Goal: Transaction & Acquisition: Purchase product/service

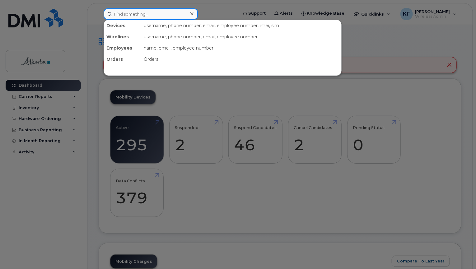
click at [161, 16] on input at bounding box center [151, 13] width 94 height 11
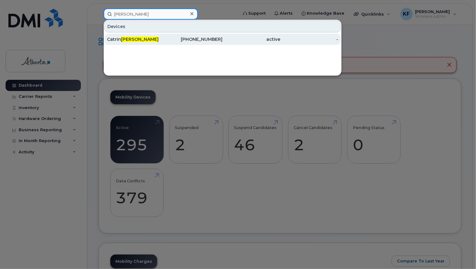
type input "coe"
click at [144, 42] on div "Catrin Coe" at bounding box center [136, 39] width 58 height 11
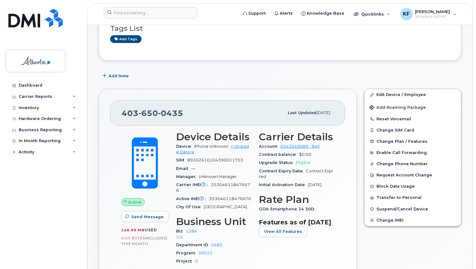
scroll to position [81, 0]
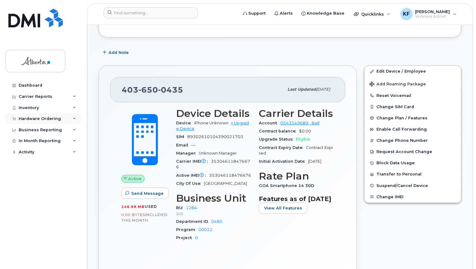
click at [48, 119] on div "Hardware Ordering" at bounding box center [40, 118] width 42 height 5
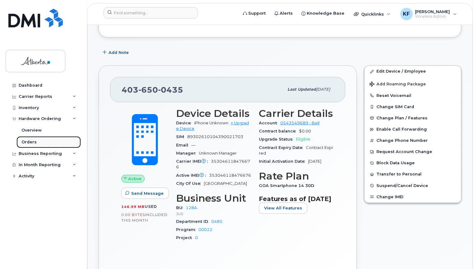
click at [41, 136] on link "Orders" at bounding box center [48, 142] width 64 height 12
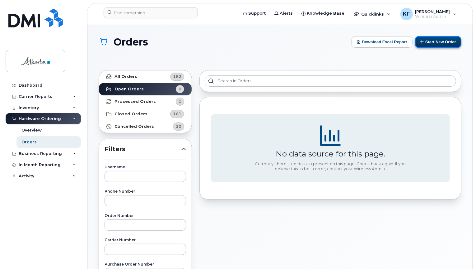
click at [435, 39] on button "Start New Order" at bounding box center [438, 42] width 46 height 12
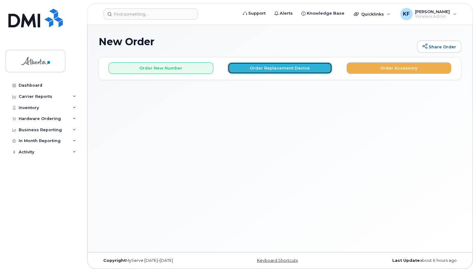
click at [278, 68] on button "Order Replacement Device" at bounding box center [280, 68] width 105 height 12
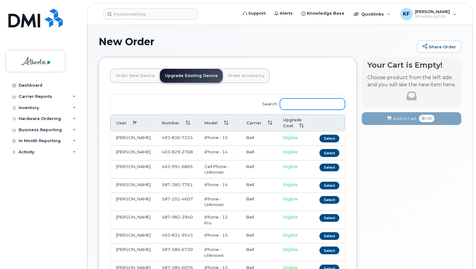
click at [291, 107] on input "Search:" at bounding box center [312, 103] width 65 height 11
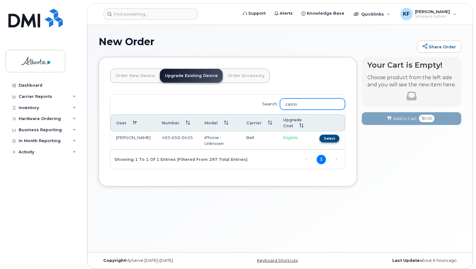
type input "catrin"
click at [324, 139] on button "Select" at bounding box center [330, 138] width 20 height 8
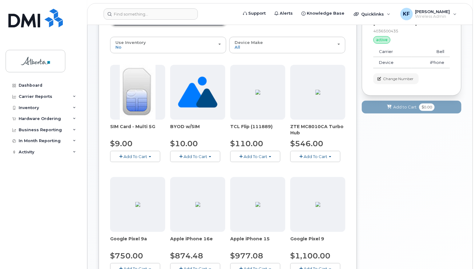
scroll to position [143, 0]
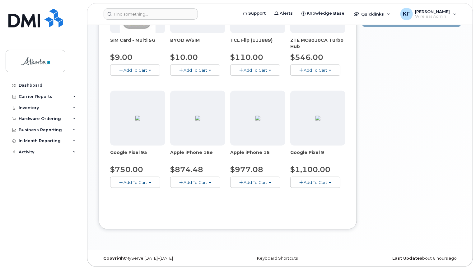
click at [253, 181] on span "Add To Cart" at bounding box center [256, 182] width 24 height 5
click at [259, 200] on link "$977.08 - 30-day upgrade (128GB model)" at bounding box center [281, 201] width 99 height 8
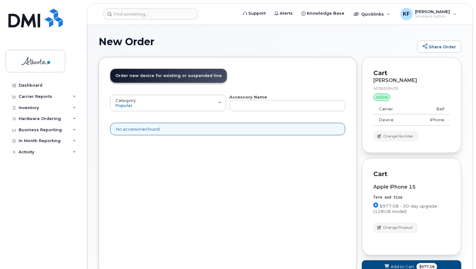
scroll to position [45, 0]
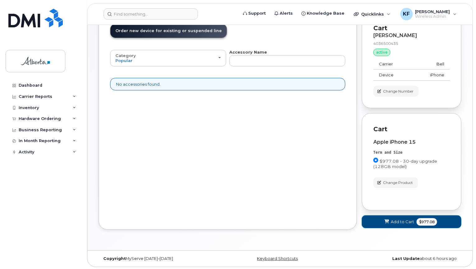
click at [430, 223] on span "$977.08" at bounding box center [427, 221] width 21 height 7
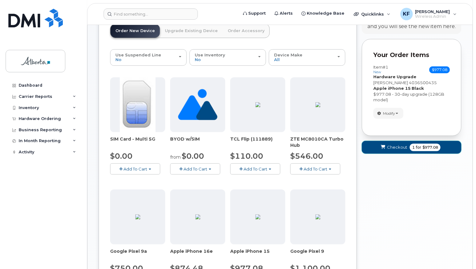
click at [423, 148] on span "$977.08" at bounding box center [431, 147] width 16 height 6
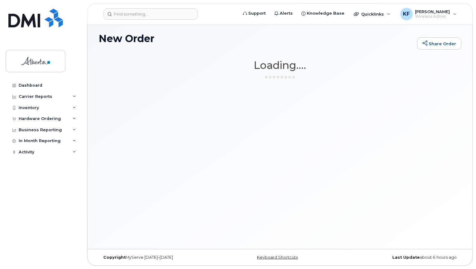
scroll to position [3, 0]
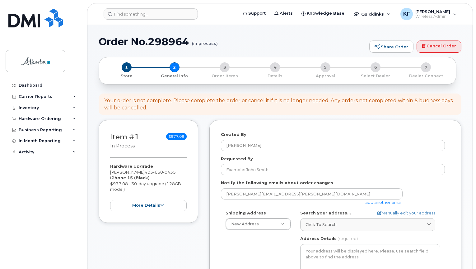
select select
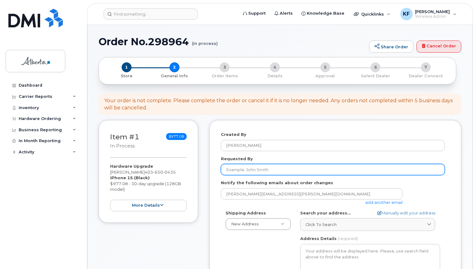
click at [331, 171] on input "Requested By" at bounding box center [333, 169] width 224 height 11
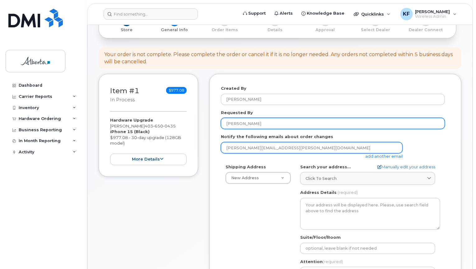
scroll to position [47, 0]
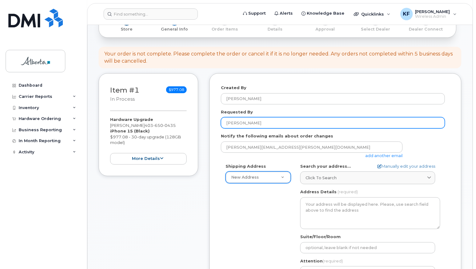
type input "[PERSON_NAME]"
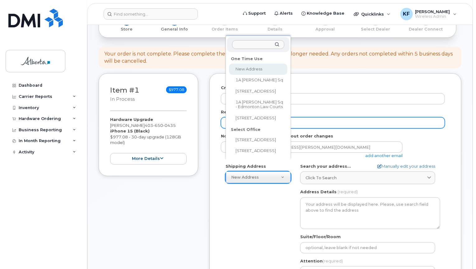
drag, startPoint x: 283, startPoint y: 177, endPoint x: 258, endPoint y: 125, distance: 58.2
select select "601 5 St SW"
type textarea "601 5 St SW CALGARY AB T2P 5P7 CANADA"
type input "Floor 24N"
type input "[PERSON_NAME]"
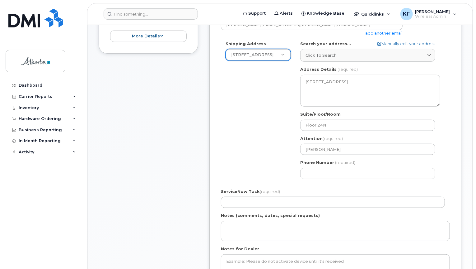
scroll to position [169, 0]
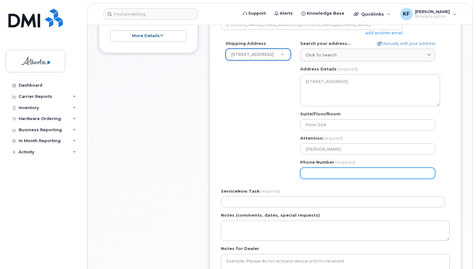
click at [331, 175] on input "Phone Number" at bounding box center [367, 172] width 135 height 11
select select
type input "403"
click at [256, 167] on div "Shipping Address 601 5 St SW New Address 1A Sir Winston Churchill Sq 4909 48 Av…" at bounding box center [333, 111] width 224 height 143
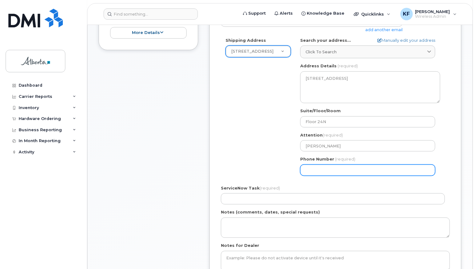
scroll to position [173, 0]
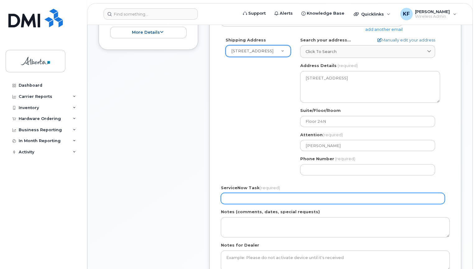
click at [273, 200] on input "ServiceNow Task (required)" at bounding box center [333, 198] width 224 height 11
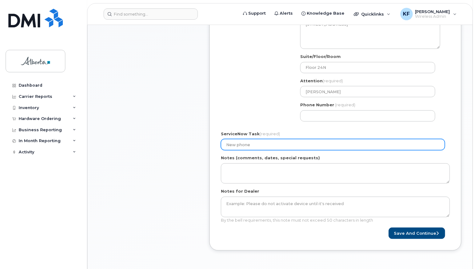
scroll to position [227, 0]
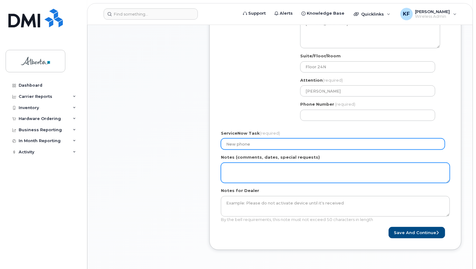
type input "New phone"
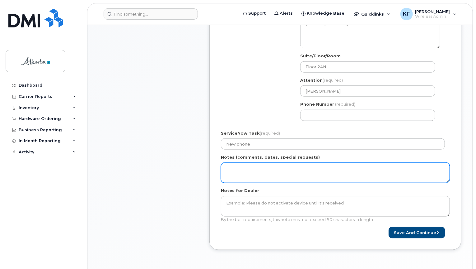
click at [267, 173] on textarea "Notes (comments, dates, special requests)" at bounding box center [335, 172] width 229 height 21
type textarea "F"
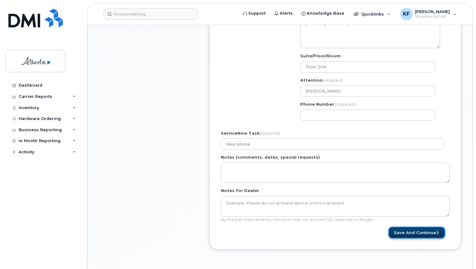
click at [402, 229] on button "Save and Continue" at bounding box center [417, 233] width 57 height 12
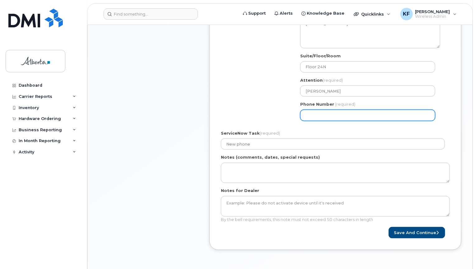
click at [313, 115] on input "Phone Number" at bounding box center [367, 115] width 135 height 11
select select
type input "4032977575"
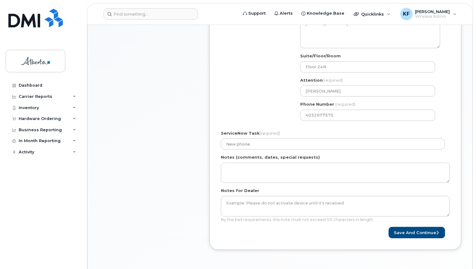
click at [261, 102] on div "Shipping Address 601 5 St SW New Address 1A Sir Winston Churchill Sq 4909 48 Av…" at bounding box center [333, 54] width 224 height 143
click at [419, 231] on button "Save and Continue" at bounding box center [417, 233] width 57 height 12
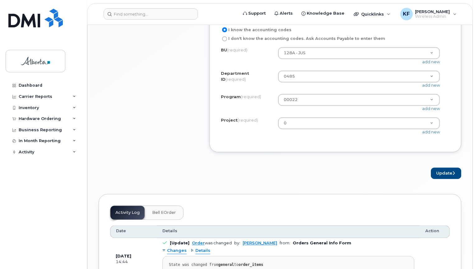
scroll to position [560, 0]
click at [446, 179] on button "Update" at bounding box center [446, 173] width 31 height 12
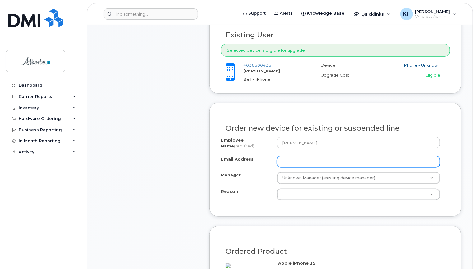
scroll to position [253, 0]
click at [377, 158] on input "Email Address" at bounding box center [358, 161] width 163 height 11
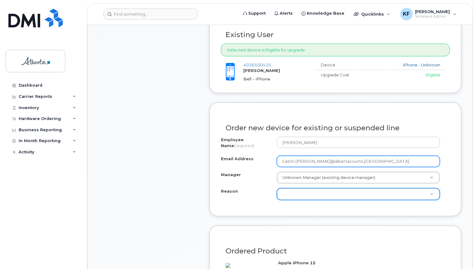
type input "Catrin.Coe@albertacourts,ca"
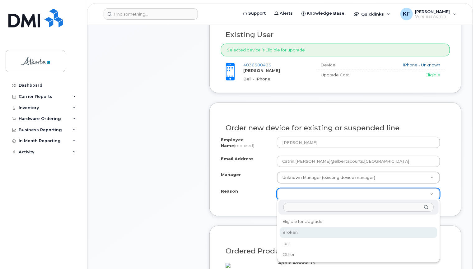
select select "broken"
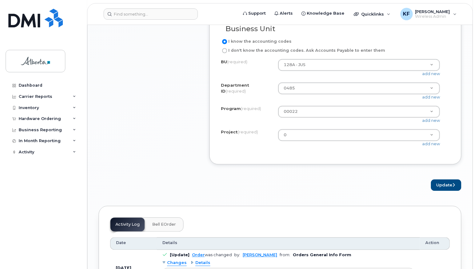
scroll to position [576, 0]
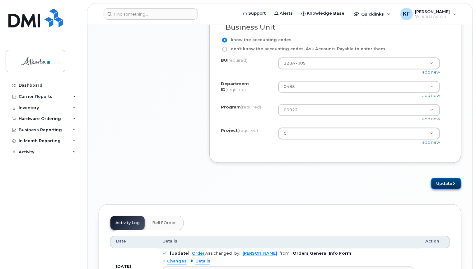
click at [448, 189] on button "Update" at bounding box center [446, 184] width 31 height 12
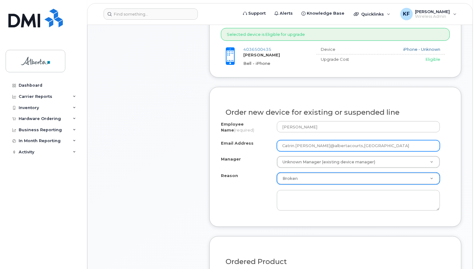
scroll to position [269, 0]
click at [336, 144] on input "Catrin.Coe@albertacourts,ca" at bounding box center [358, 145] width 163 height 11
type input "[EMAIL_ADDRESS][PERSON_NAME][DOMAIN_NAME]"
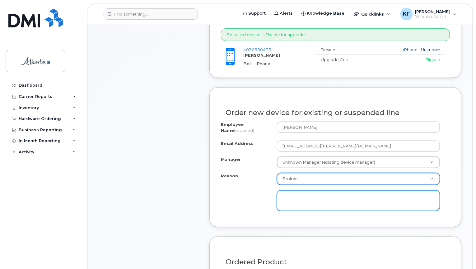
click at [212, 216] on div "Order new device for existing or suspended line Employee Name (required) Catrin…" at bounding box center [335, 157] width 252 height 140
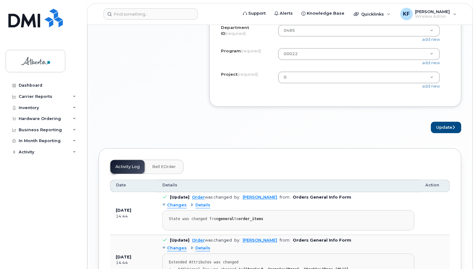
scroll to position [632, 0]
click at [444, 133] on button "Update" at bounding box center [446, 127] width 31 height 12
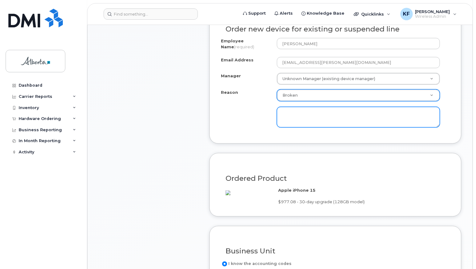
scroll to position [351, 0]
click at [391, 120] on textarea at bounding box center [358, 118] width 163 height 21
type textarea "P"
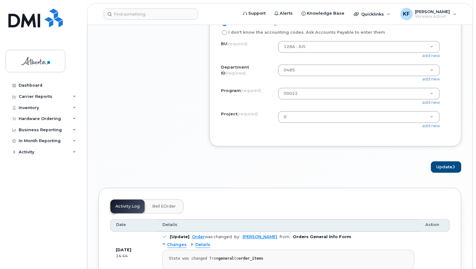
scroll to position [605, 0]
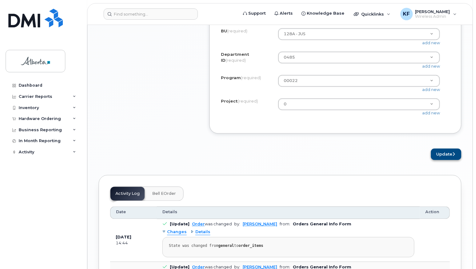
type textarea "Factory resets not working. CTS advised new phone required."
click at [455, 160] on button "Update" at bounding box center [446, 154] width 31 height 12
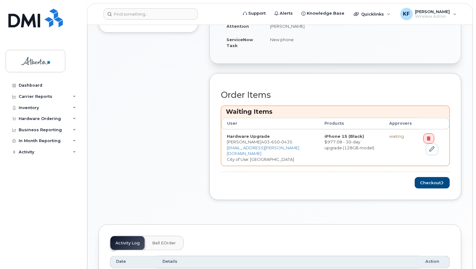
scroll to position [216, 0]
click at [432, 177] on button "Checkout" at bounding box center [432, 183] width 35 height 12
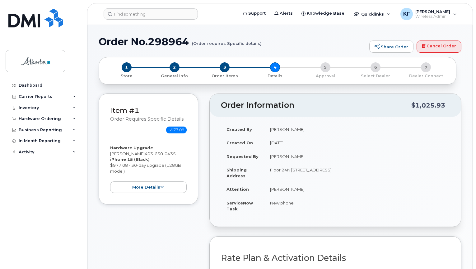
select select
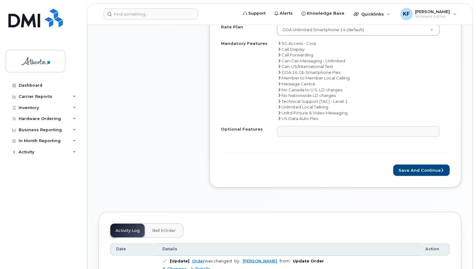
scroll to position [305, 0]
click at [432, 171] on button "Save and Continue" at bounding box center [421, 170] width 57 height 12
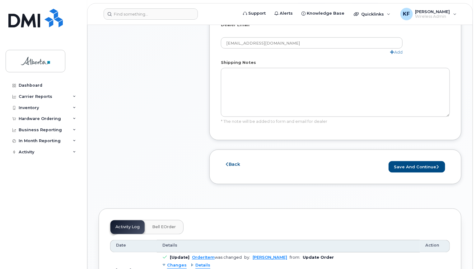
scroll to position [393, 0]
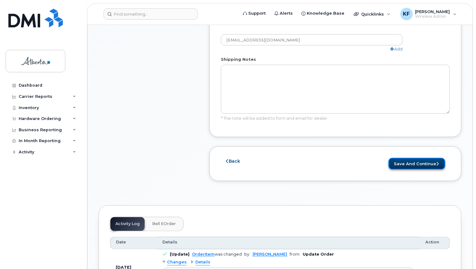
click at [420, 158] on button "Save and Continue" at bounding box center [417, 164] width 57 height 12
click at [416, 158] on button "Save and Continue" at bounding box center [417, 164] width 57 height 12
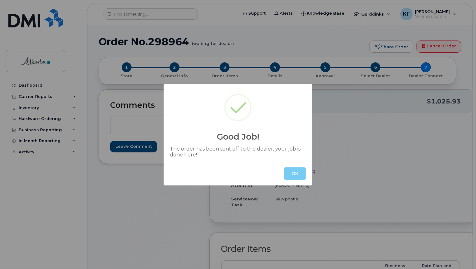
click at [296, 178] on button "OK" at bounding box center [295, 173] width 22 height 12
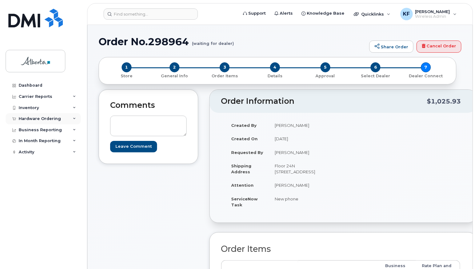
click at [35, 119] on div "Hardware Ordering" at bounding box center [40, 118] width 42 height 5
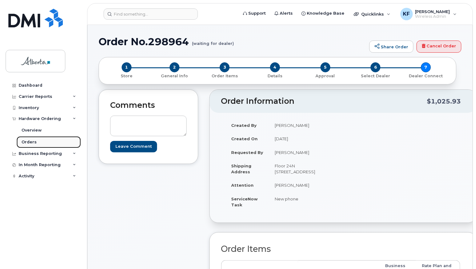
click at [34, 142] on div "Orders" at bounding box center [28, 142] width 15 height 6
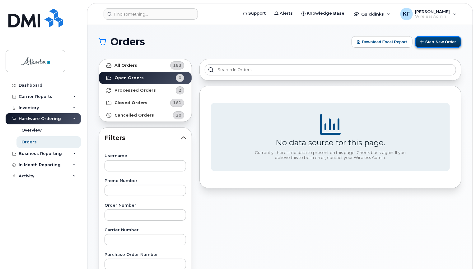
click at [447, 43] on button "Start New Order" at bounding box center [438, 42] width 46 height 12
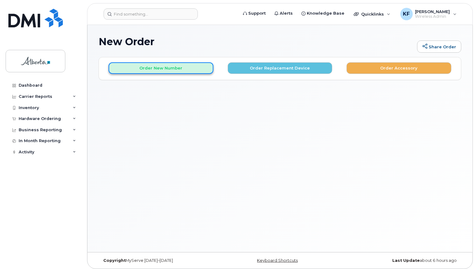
click at [179, 65] on button "Order New Number" at bounding box center [161, 68] width 105 height 12
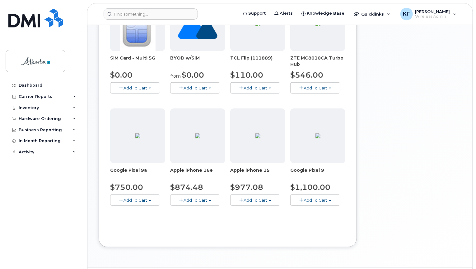
scroll to position [143, 0]
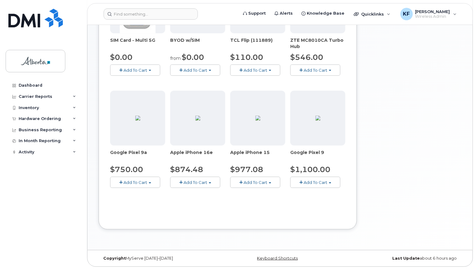
click at [258, 183] on span "Add To Cart" at bounding box center [256, 182] width 24 height 5
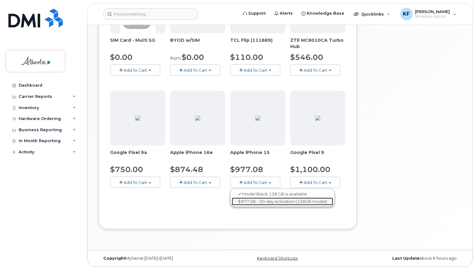
click at [261, 203] on link "$977.08 - 30-day activation (128GB model)" at bounding box center [282, 201] width 101 height 8
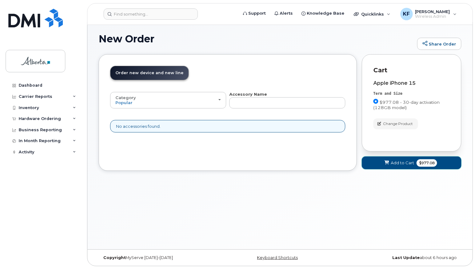
click at [434, 159] on span "$977.08" at bounding box center [427, 162] width 21 height 7
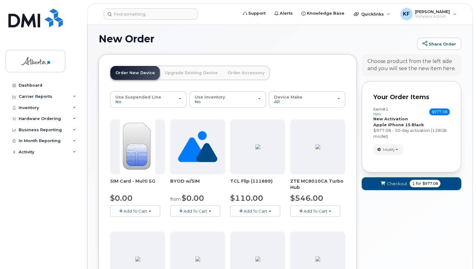
click at [428, 185] on span "$977.08" at bounding box center [431, 184] width 16 height 6
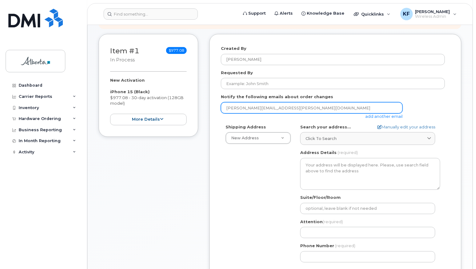
scroll to position [86, 0]
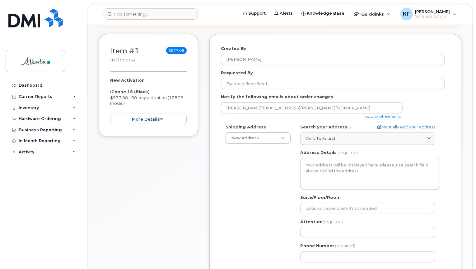
click at [327, 146] on div "AB Search your address... Manually edit your address Click to search No availab…" at bounding box center [370, 195] width 149 height 143
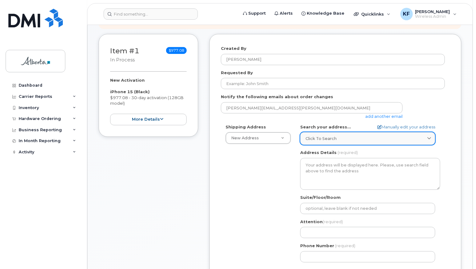
click at [327, 142] on link "Click to search" at bounding box center [367, 138] width 135 height 13
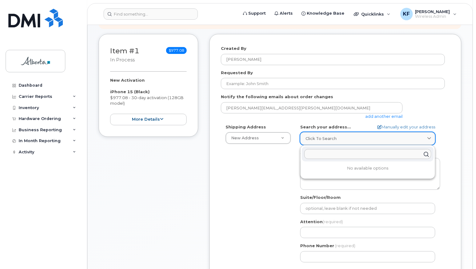
click at [313, 138] on span "Click to search" at bounding box center [321, 138] width 31 height 6
click at [264, 198] on div "Shipping Address New Address New Address 1A Sir Winston Churchill Sq 4909 48 Av…" at bounding box center [333, 195] width 224 height 143
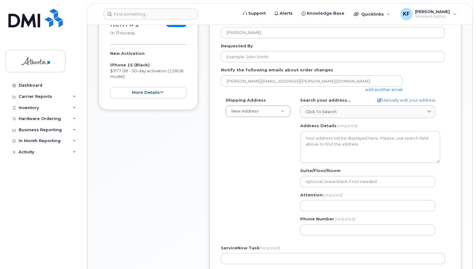
scroll to position [112, 0]
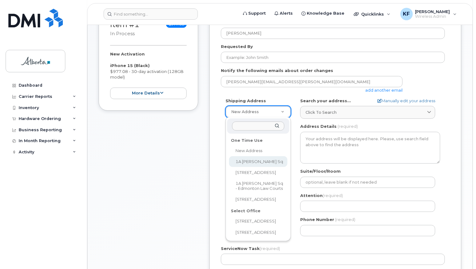
select select "1A Sir Winston Churchill Sq"
type input "1A Sir Winston Churchill Sq"
type input "182"
type input "T5J 0R2"
type input "South Tower, 4014"
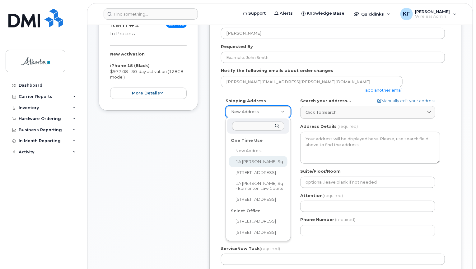
type input "[PERSON_NAME]"
type input "7809993404"
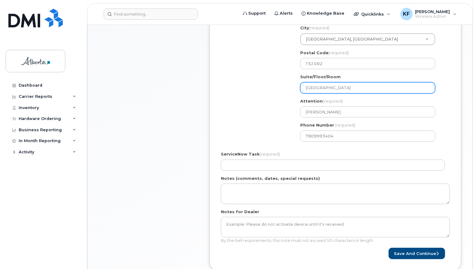
scroll to position [209, 0]
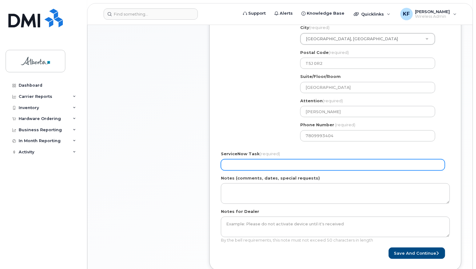
click at [358, 169] on input "ServiceNow Task (required)" at bounding box center [333, 164] width 224 height 11
type input "New phone and number - courts secured"
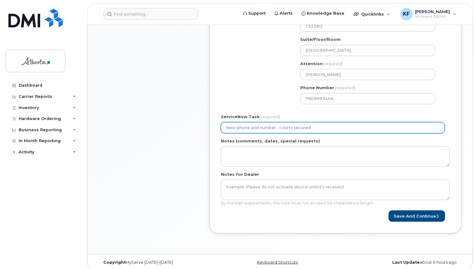
scroll to position [247, 0]
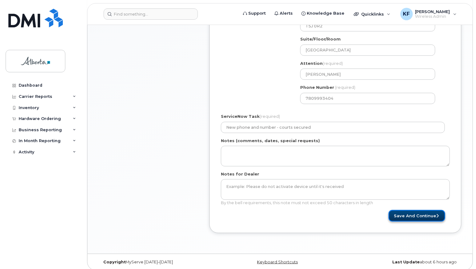
click at [401, 215] on button "Save and Continue" at bounding box center [417, 216] width 57 height 12
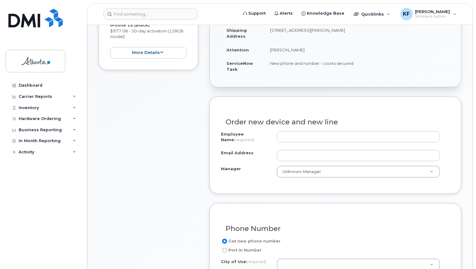
scroll to position [153, 0]
click at [299, 134] on input "Employee Name (required)" at bounding box center [358, 136] width 163 height 11
paste input "Wiebke Reinecke <Wiebke.Reinecke@just.gov.ab.ca>"
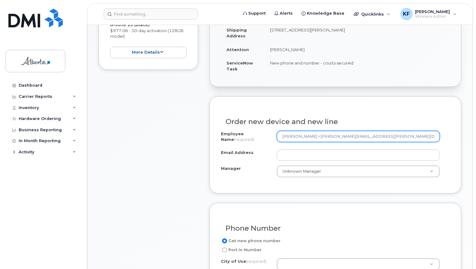
drag, startPoint x: 317, startPoint y: 134, endPoint x: 417, endPoint y: 131, distance: 99.3
click at [417, 131] on input "Wiebke Reinecke <Wiebke.Reinecke@just.gov.ab.ca>" at bounding box center [358, 136] width 163 height 11
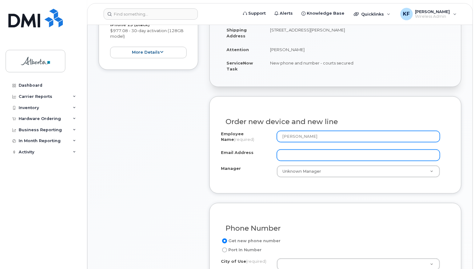
type input "[PERSON_NAME]"
click at [350, 154] on input "Email Address" at bounding box center [358, 154] width 163 height 11
paste input "<Wiebke.Reinecke@just.gov.ab.ca>"
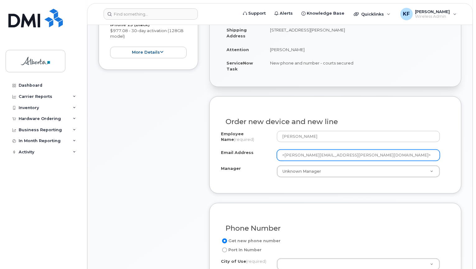
click at [284, 155] on input "<Wiebke.Reinecke@just.gov.ab.ca>" at bounding box center [358, 154] width 163 height 11
drag, startPoint x: 323, startPoint y: 155, endPoint x: 372, endPoint y: 148, distance: 49.7
click at [372, 148] on div "Employee Name (required) Wiebke Reinecke Email Address Wiebke.Reinecke@just.gov…" at bounding box center [335, 154] width 229 height 46
type input "[PERSON_NAME][EMAIL_ADDRESS][PERSON_NAME][DOMAIN_NAME]"
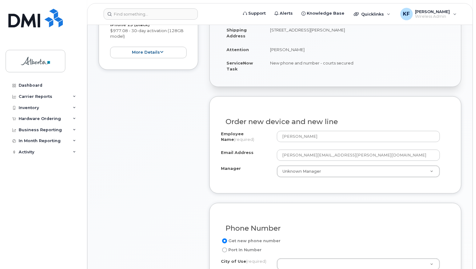
click at [350, 188] on div "Order new device and new line Employee Name (required) Wiebke Reinecke Email Ad…" at bounding box center [335, 144] width 252 height 97
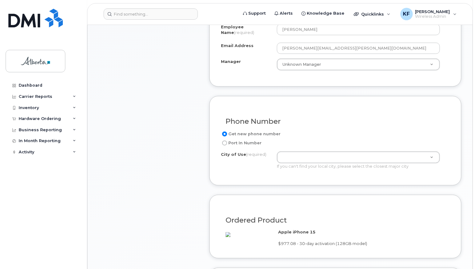
scroll to position [264, 0]
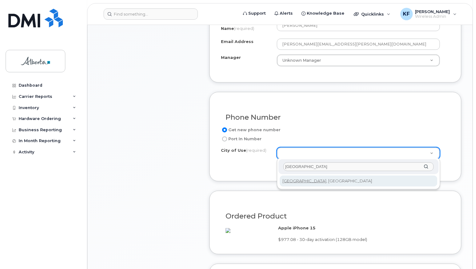
type input "Edmonton"
type input "182"
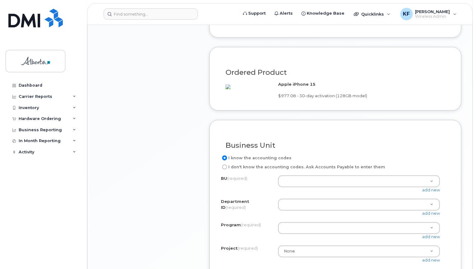
scroll to position [408, 0]
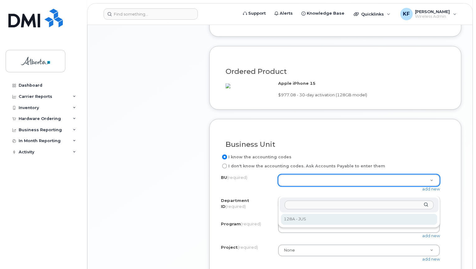
select select "128A"
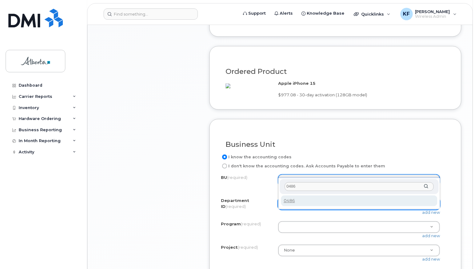
type input "0486"
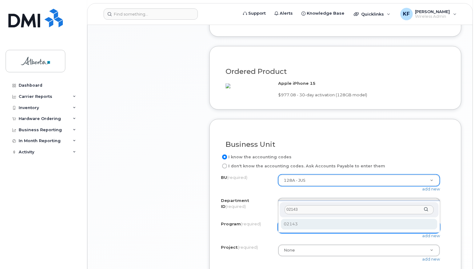
type input "02143"
select select "02143"
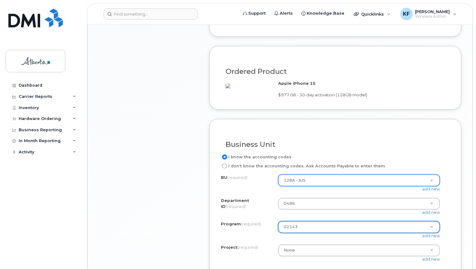
drag, startPoint x: 295, startPoint y: 227, endPoint x: 194, endPoint y: 224, distance: 101.8
click at [194, 224] on div "Item #1 in process $977.08 New Activation iPhone 15 (Black) $977.08 - 30-day ac…" at bounding box center [149, 9] width 100 height 594
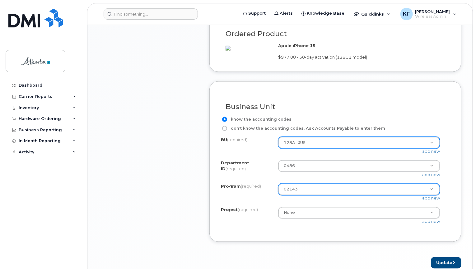
scroll to position [486, 0]
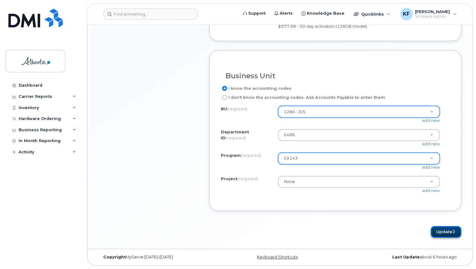
click at [441, 232] on button "Update" at bounding box center [446, 232] width 31 height 12
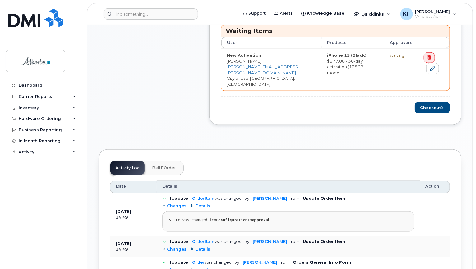
scroll to position [284, 0]
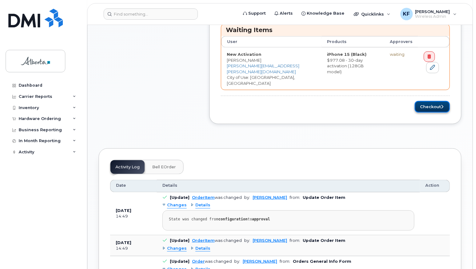
click at [438, 101] on button "Checkout" at bounding box center [432, 107] width 35 height 12
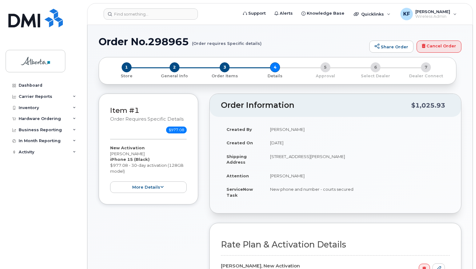
select select
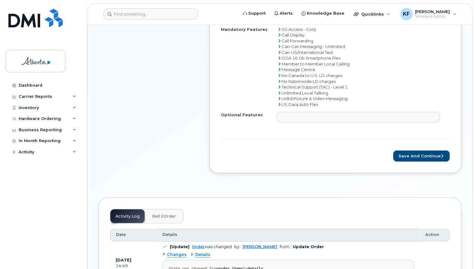
scroll to position [306, 0]
click at [438, 153] on button "Save and Continue" at bounding box center [421, 156] width 57 height 12
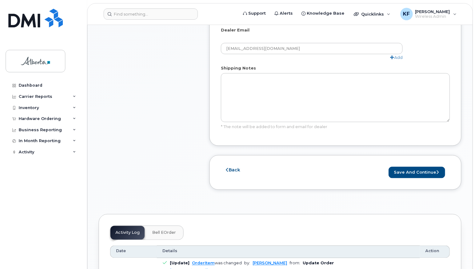
scroll to position [383, 0]
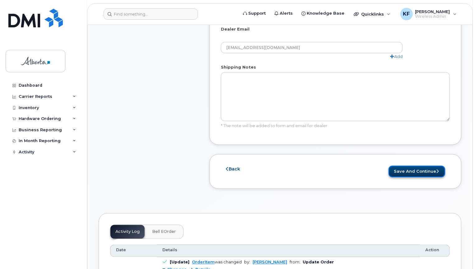
click at [428, 169] on button "Save and Continue" at bounding box center [417, 172] width 57 height 12
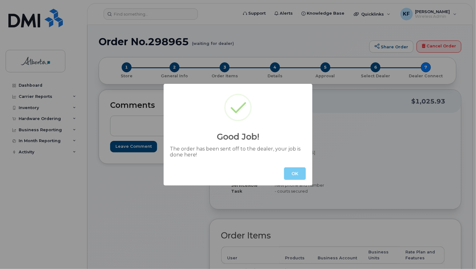
click at [295, 178] on button "OK" at bounding box center [295, 173] width 22 height 12
